Goal: Task Accomplishment & Management: Manage account settings

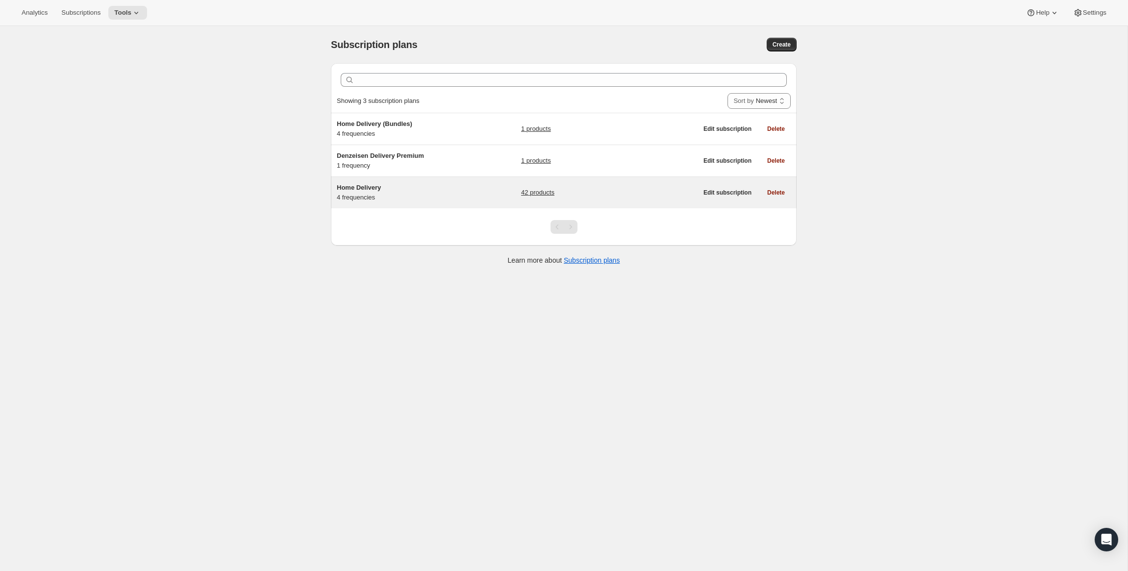
click at [609, 189] on div "42 products" at bounding box center [609, 193] width 176 height 20
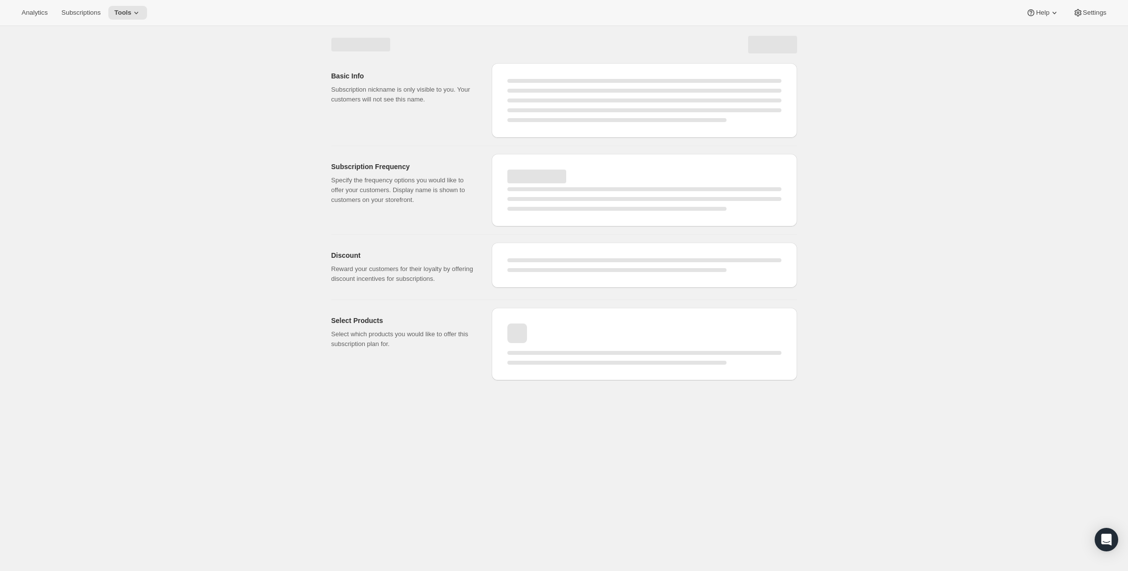
select select "WEEK"
select select "MONTH"
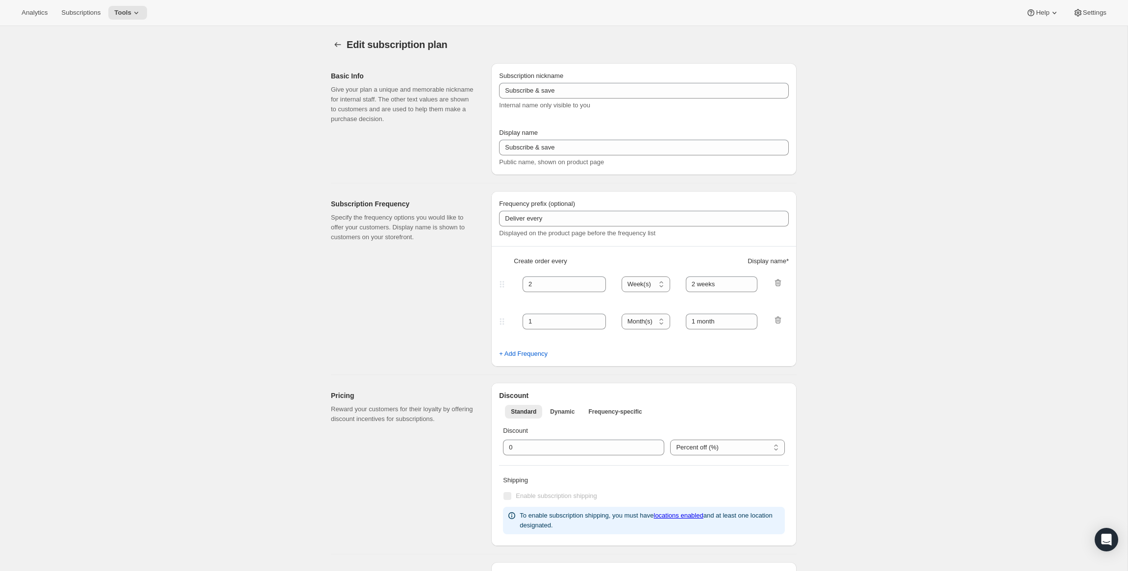
type input "Home Delivery"
type input "Subscribe & Save"
type input "1"
type input "1 week"
type input "2"
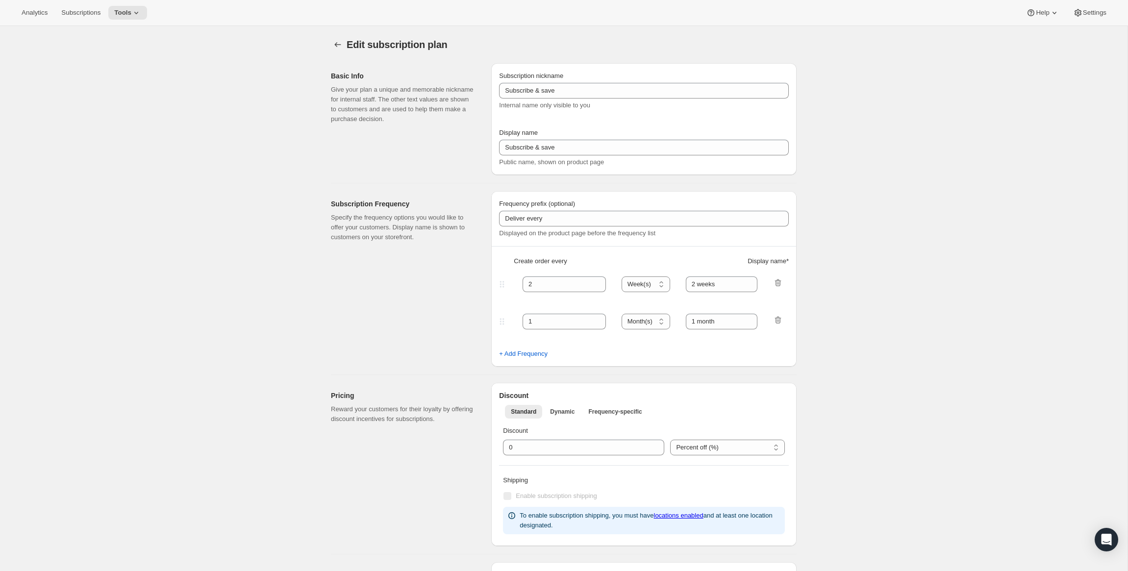
select select "WEEK"
type input "2 weeks"
checkbox input "true"
select select "WEEK"
select select "MONTH"
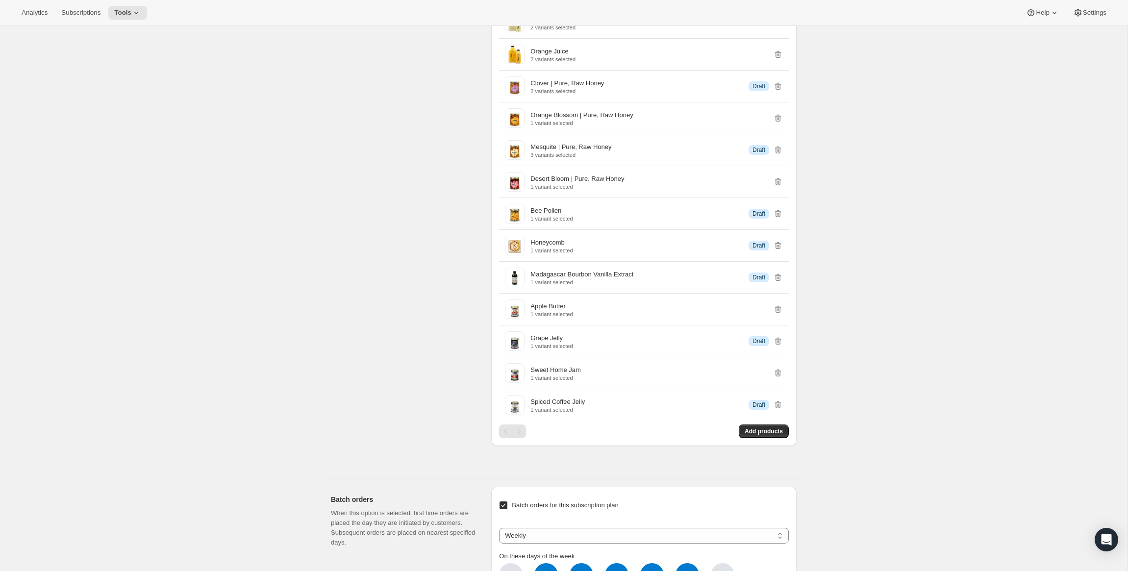
scroll to position [1606, 0]
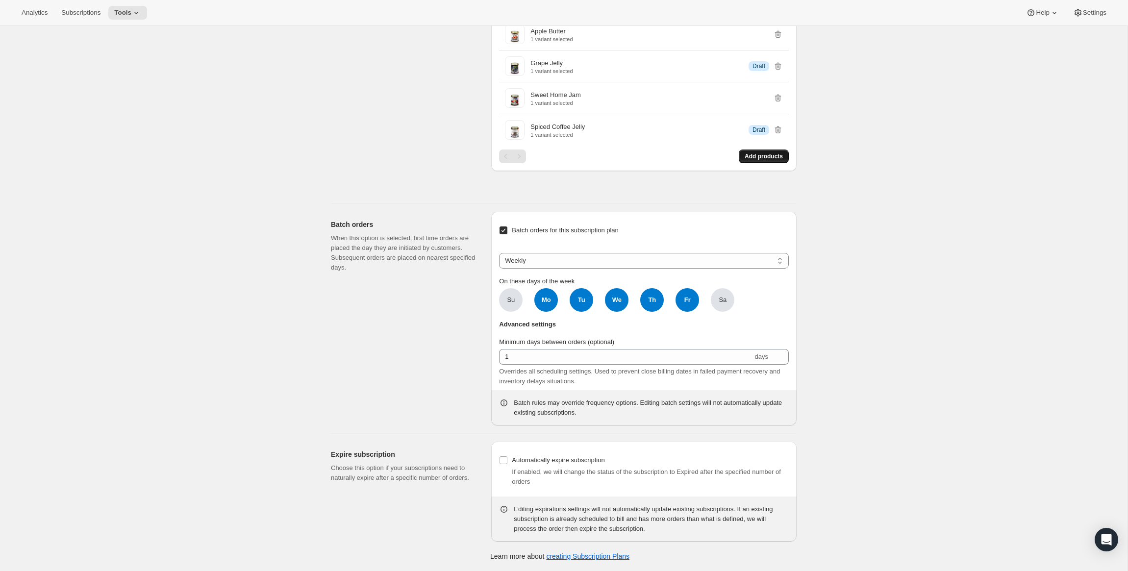
click at [766, 155] on span "Add products" at bounding box center [763, 156] width 38 height 8
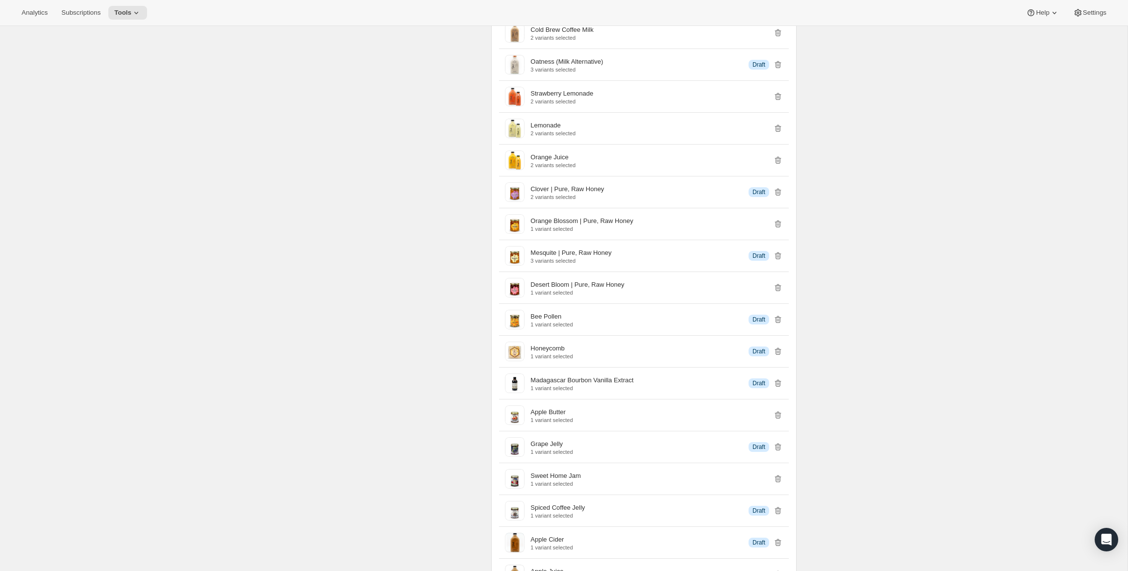
scroll to position [1245, 0]
